Goal: Transaction & Acquisition: Purchase product/service

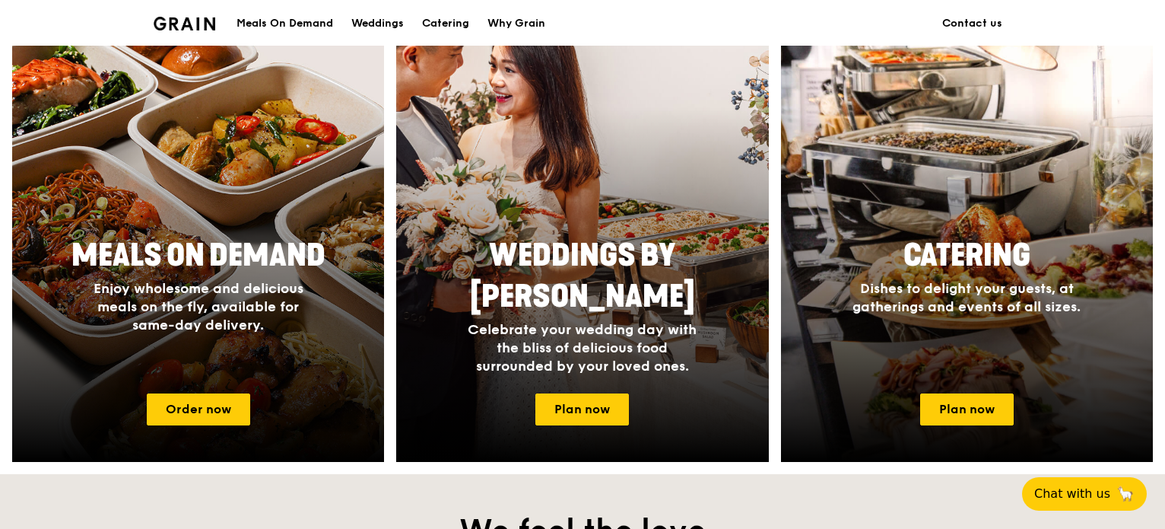
scroll to position [602, 0]
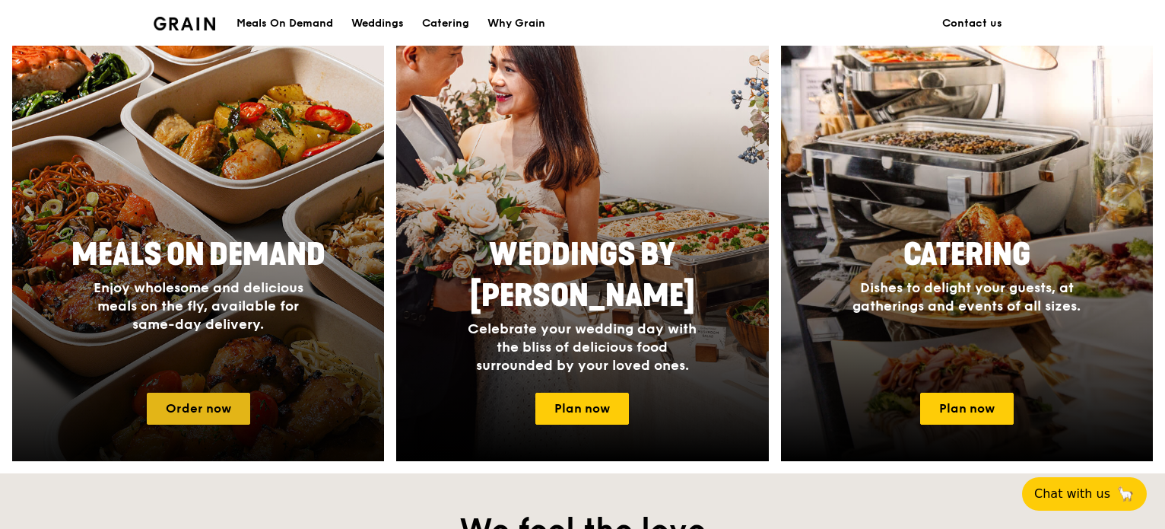
click at [204, 406] on link "Order now" at bounding box center [198, 408] width 103 height 32
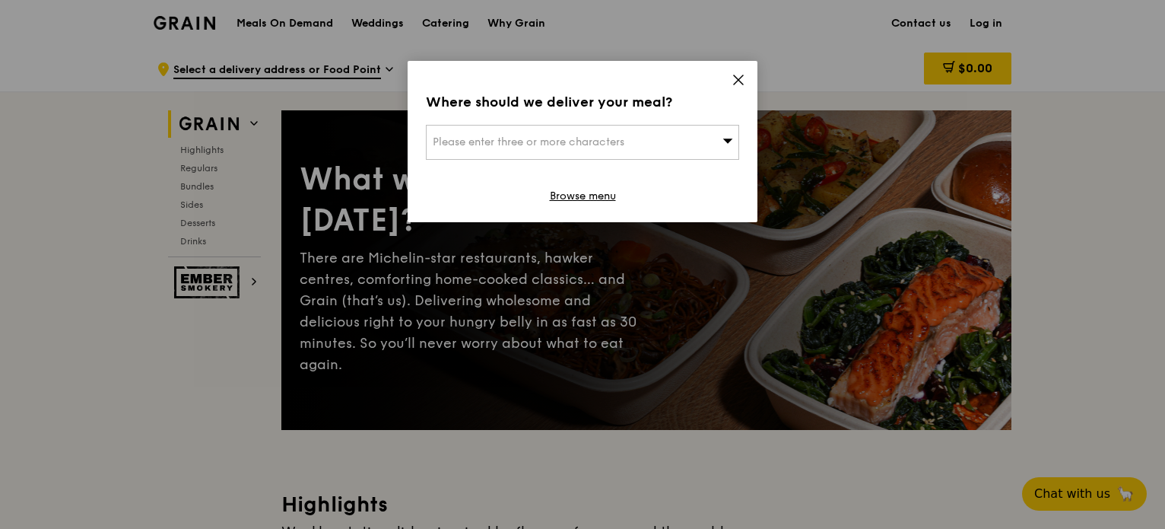
click at [633, 139] on div "Please enter three or more characters" at bounding box center [582, 142] width 313 height 35
type input "1"
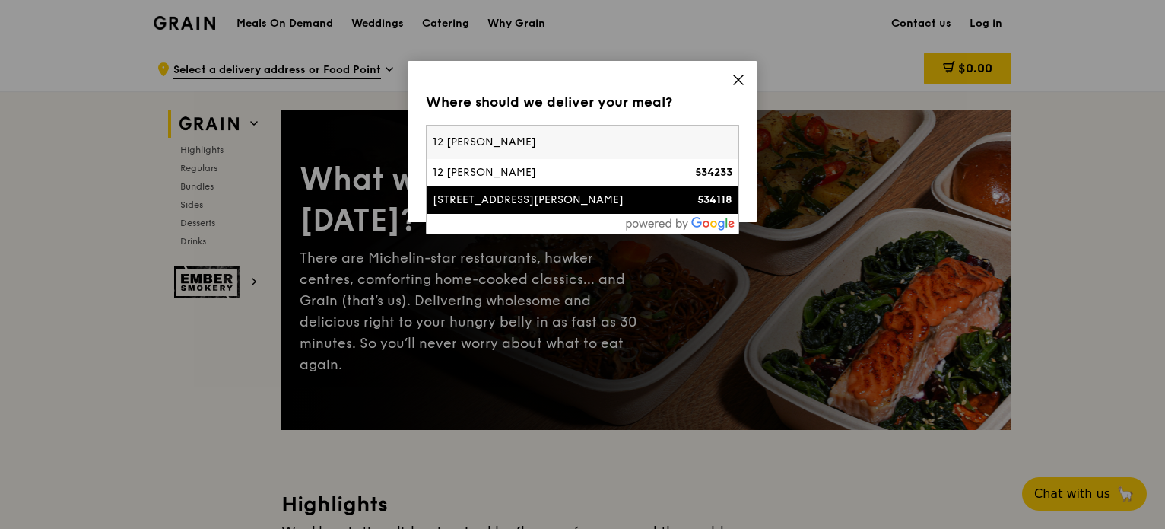
type input "12 [PERSON_NAME]"
click at [532, 202] on div "[STREET_ADDRESS][PERSON_NAME]" at bounding box center [545, 199] width 225 height 15
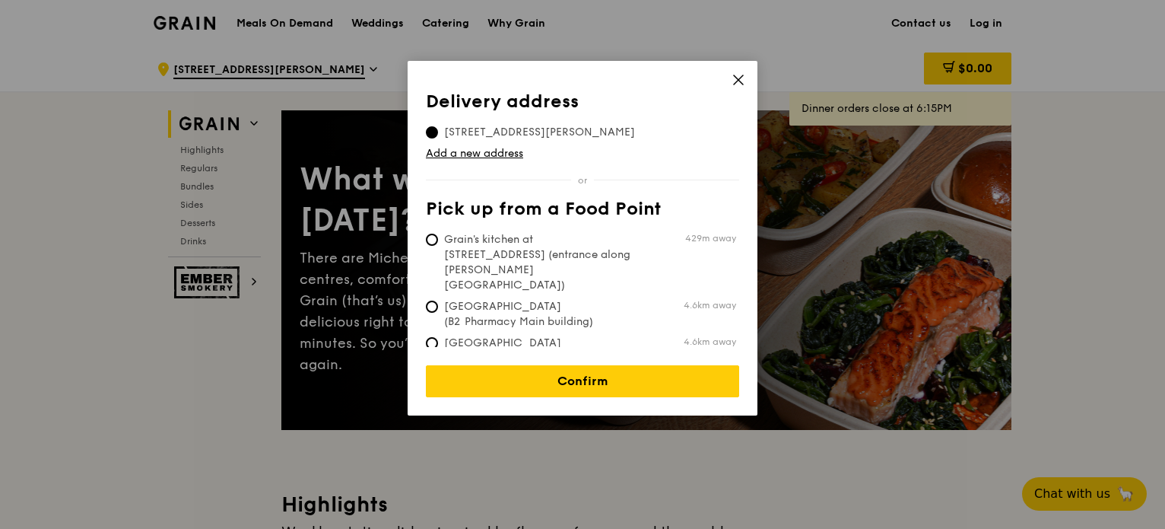
click at [494, 245] on span "Grain's kitchen at [STREET_ADDRESS] (entrance along [PERSON_NAME][GEOGRAPHIC_DA…" at bounding box center [539, 262] width 227 height 61
click at [438, 245] on input "Grain's kitchen at [STREET_ADDRESS] (entrance along [PERSON_NAME][GEOGRAPHIC_DA…" at bounding box center [432, 239] width 12 height 12
radio input "true"
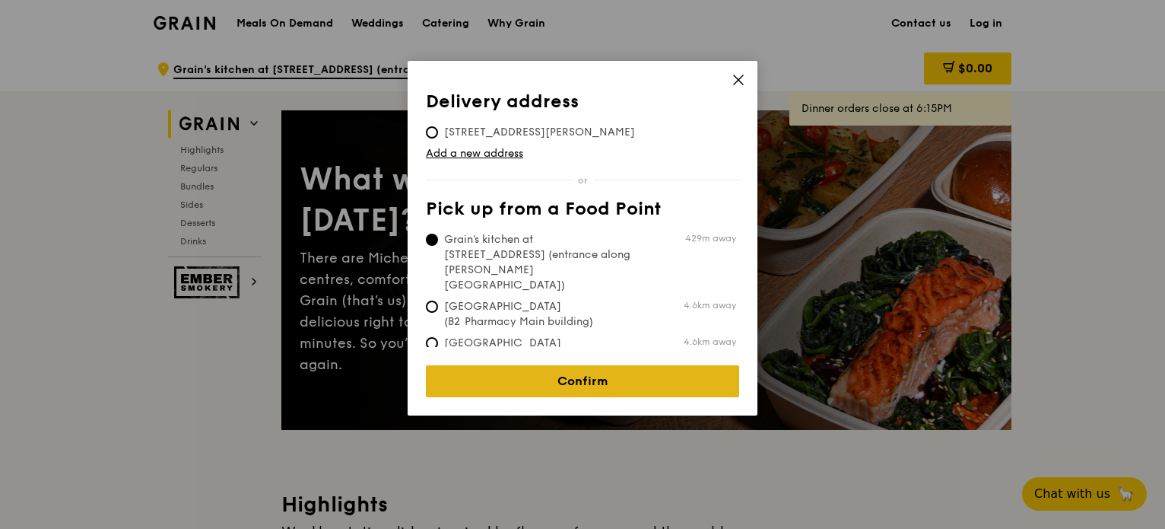
click at [551, 367] on link "Confirm" at bounding box center [582, 381] width 313 height 32
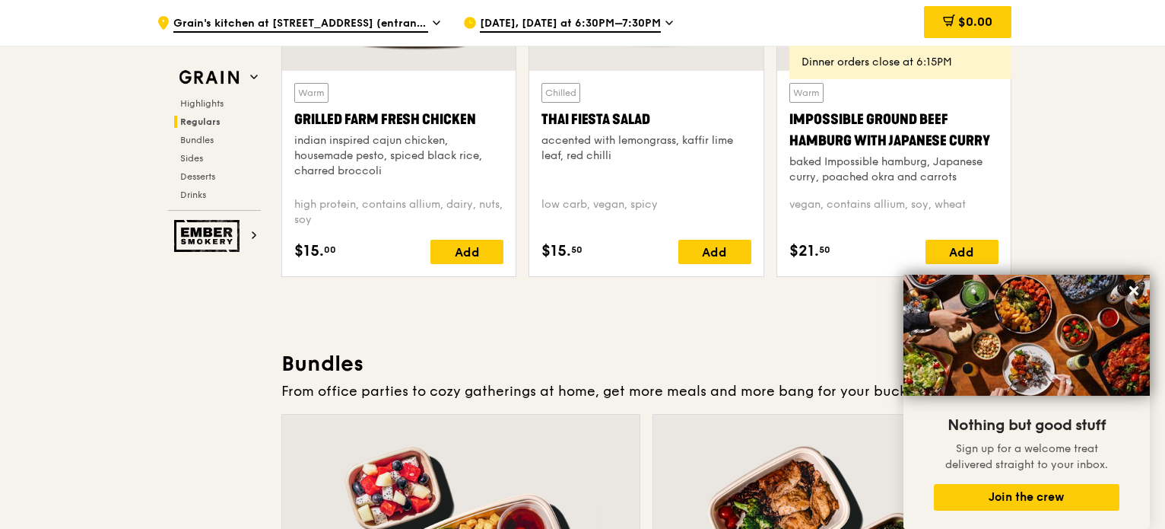
scroll to position [1888, 0]
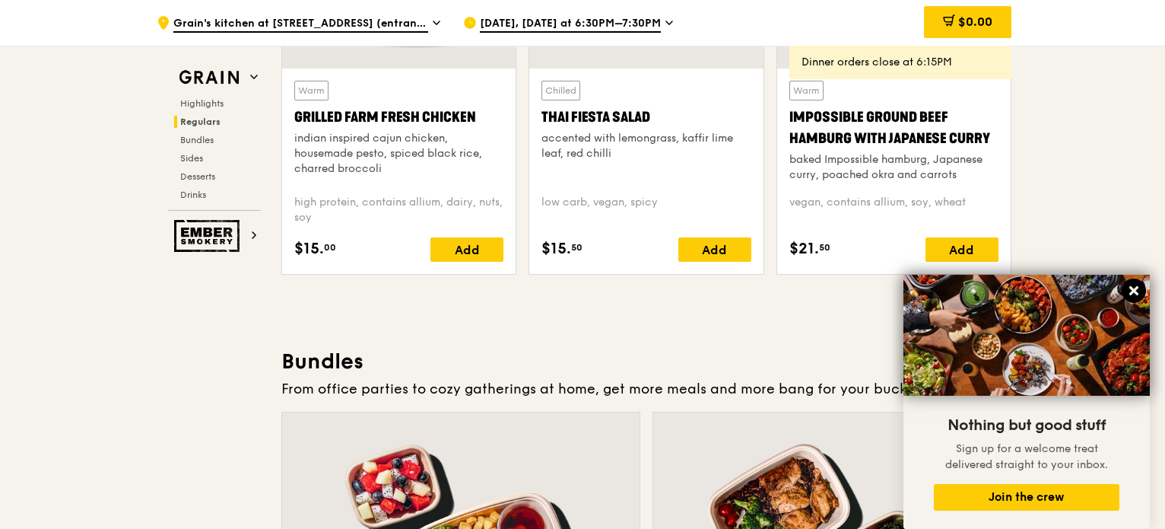
click at [1139, 287] on icon at bounding box center [1134, 291] width 14 height 14
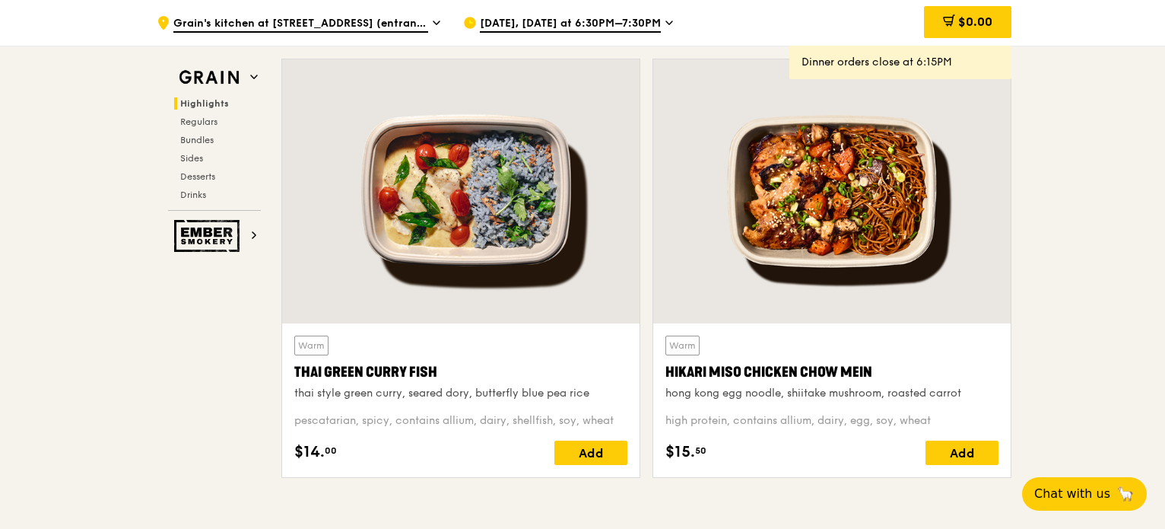
scroll to position [494, 0]
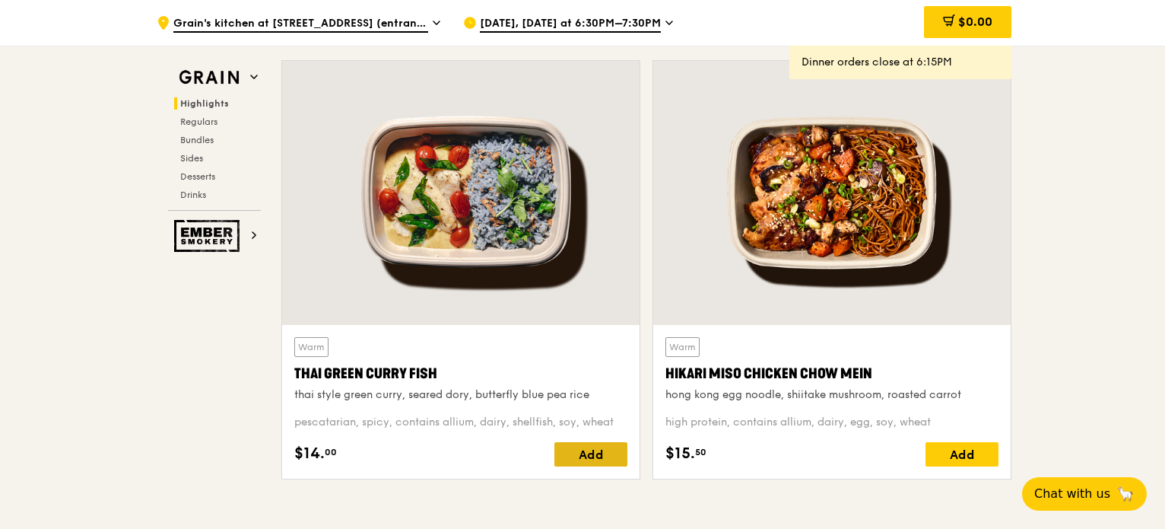
click at [592, 459] on div "Add" at bounding box center [590, 454] width 73 height 24
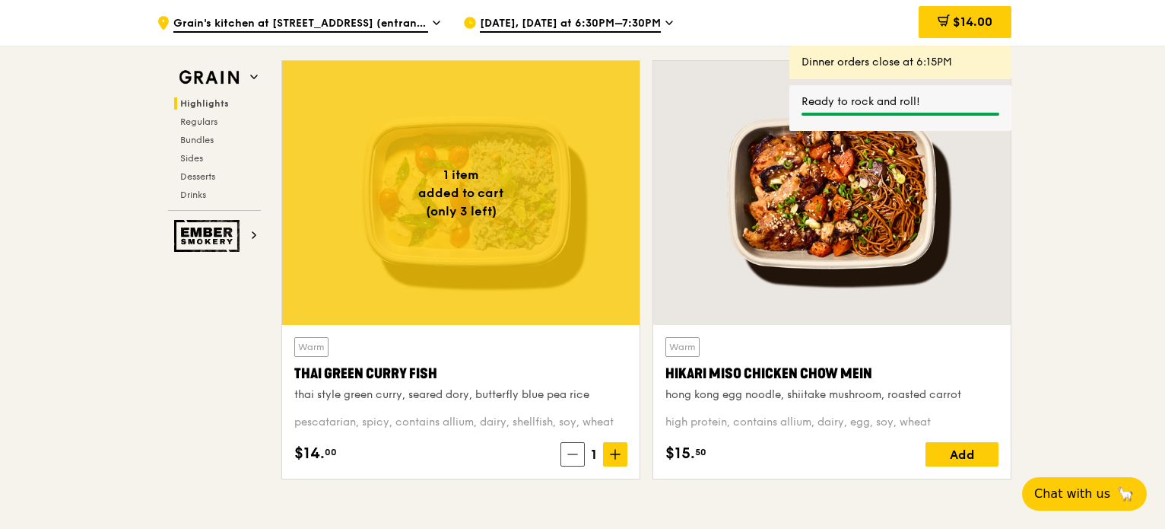
click at [649, 28] on span "[DATE], [DATE] at 6:30PM–7:30PM" at bounding box center [570, 24] width 181 height 17
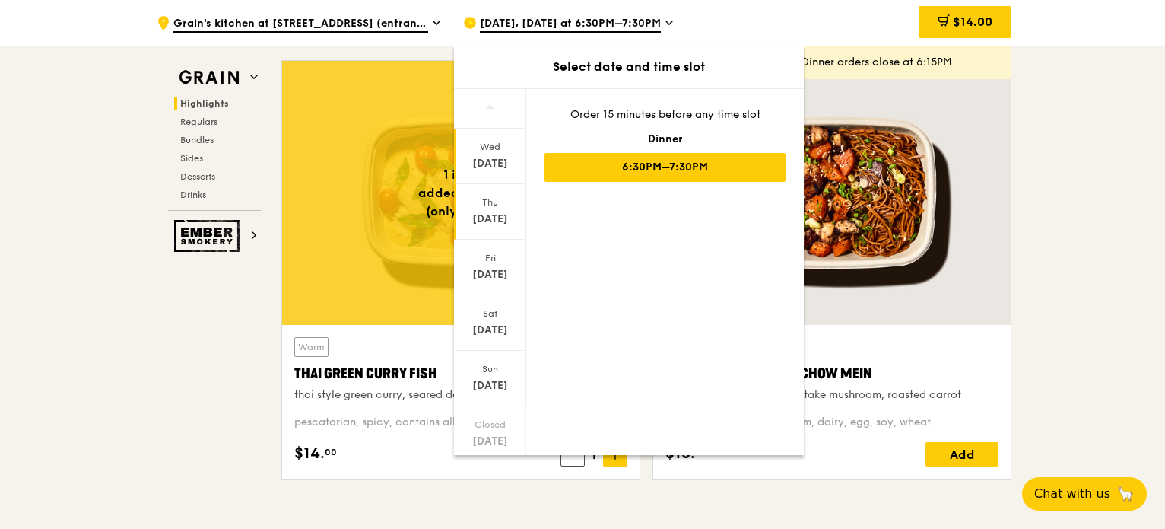
click at [494, 210] on div "[DATE]" at bounding box center [490, 212] width 72 height 56
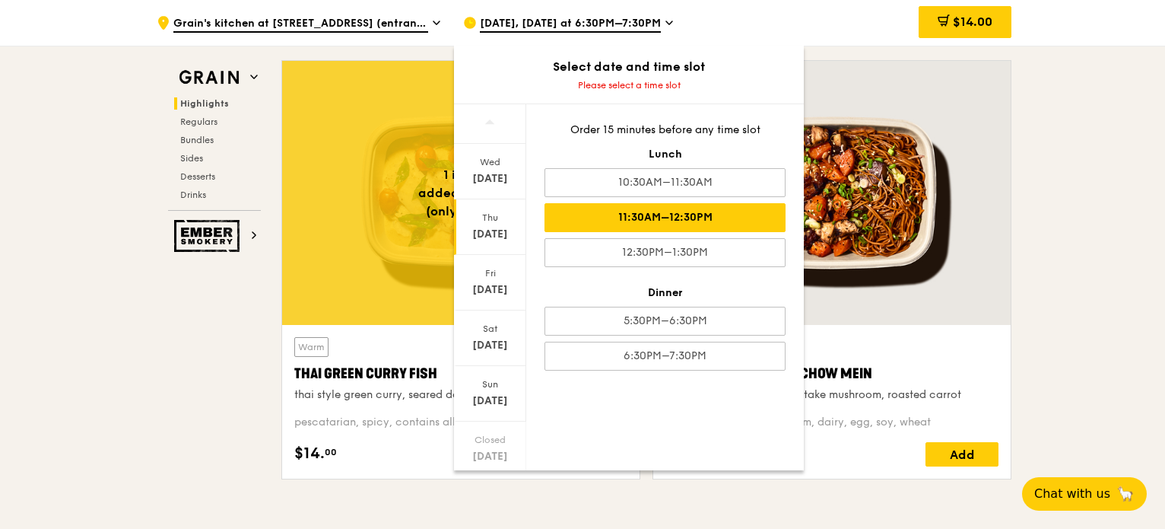
click at [681, 227] on div "11:30AM–12:30PM" at bounding box center [665, 217] width 241 height 29
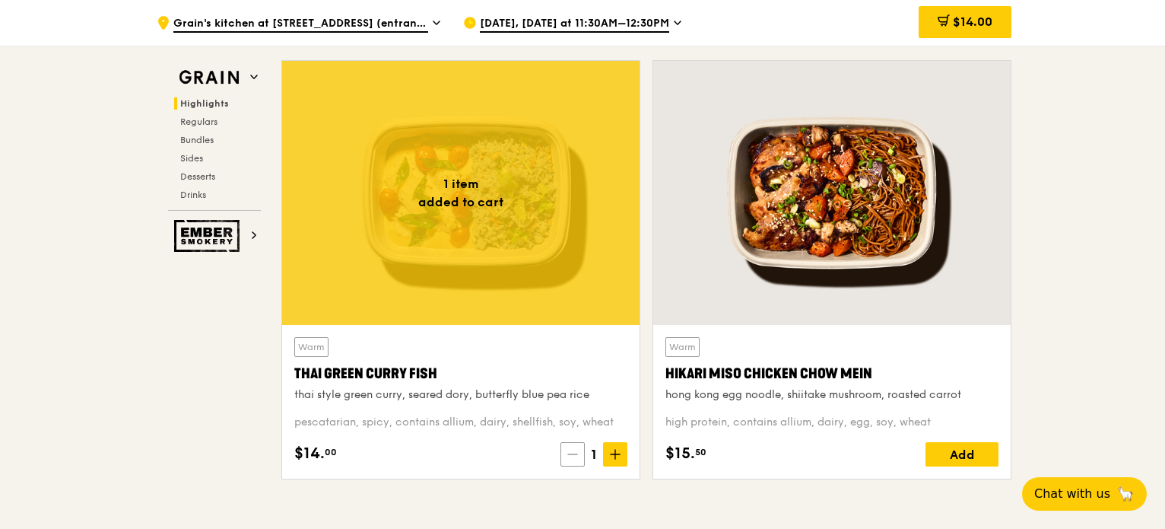
click at [573, 454] on icon at bounding box center [572, 454] width 11 height 11
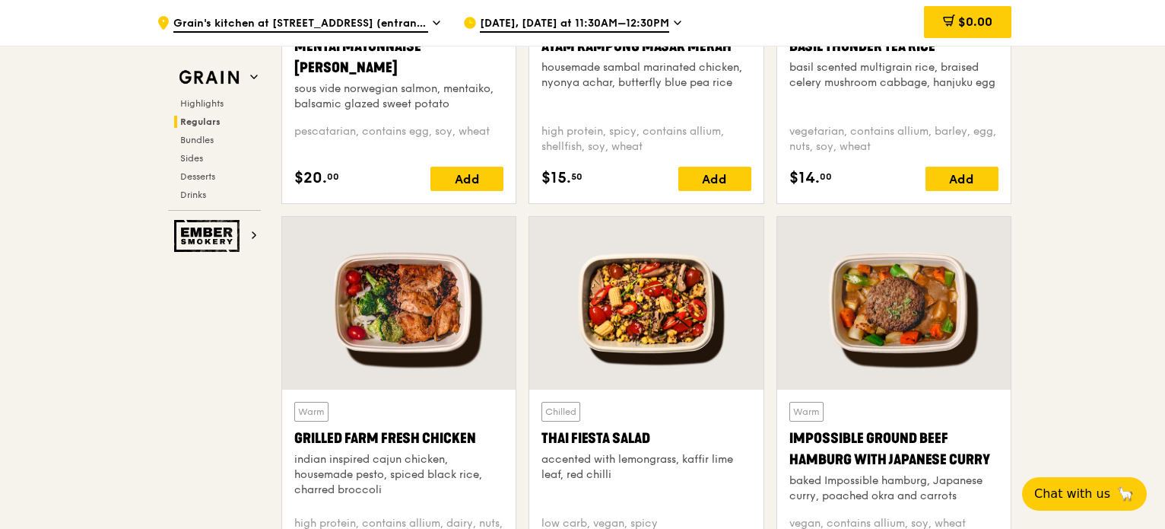
scroll to position [1572, 0]
